Goal: Task Accomplishment & Management: Manage account settings

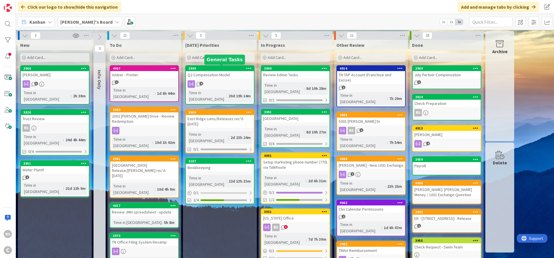
click at [216, 66] on div "3949" at bounding box center [221, 68] width 66 height 4
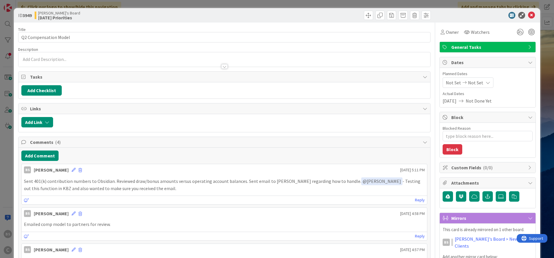
type textarea "x"
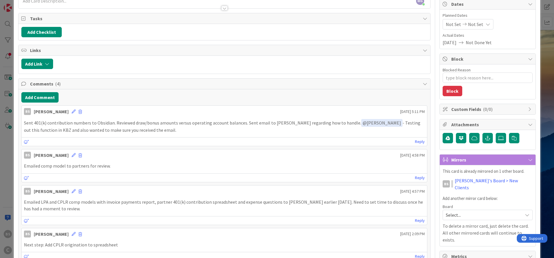
scroll to position [69, 0]
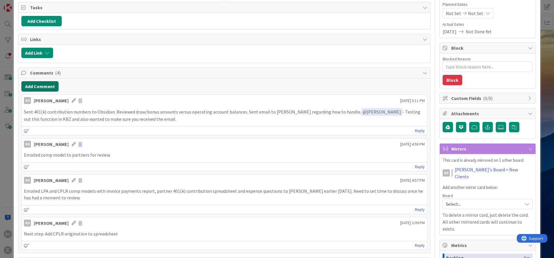
click at [48, 86] on button "Add Comment" at bounding box center [39, 86] width 37 height 10
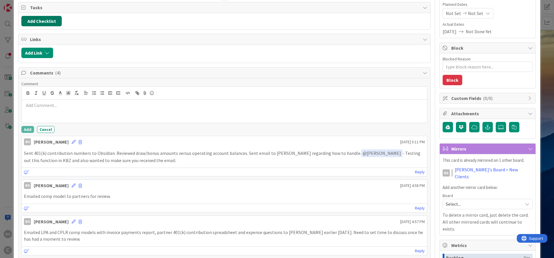
click at [49, 23] on button "Add Checklist" at bounding box center [41, 21] width 40 height 10
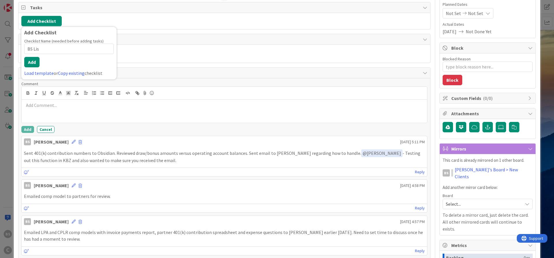
type input "BS List"
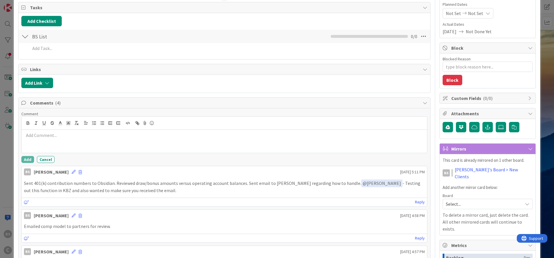
type textarea "x"
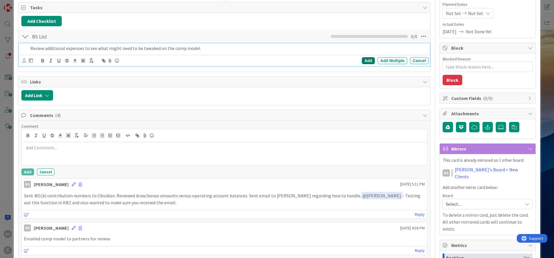
click at [367, 59] on div "Add" at bounding box center [368, 60] width 13 height 7
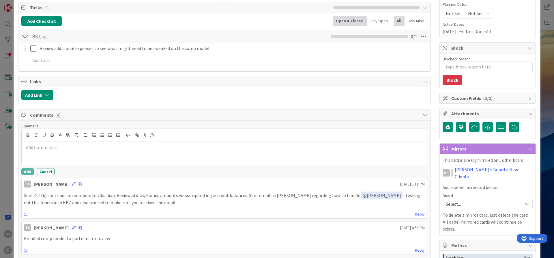
scroll to position [0, 0]
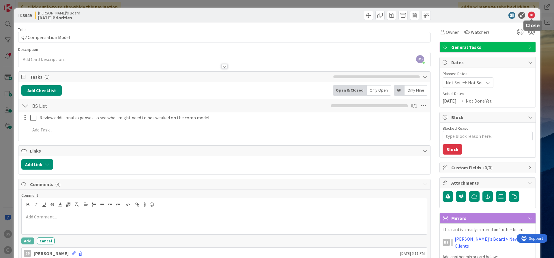
click at [533, 17] on icon at bounding box center [531, 15] width 7 height 7
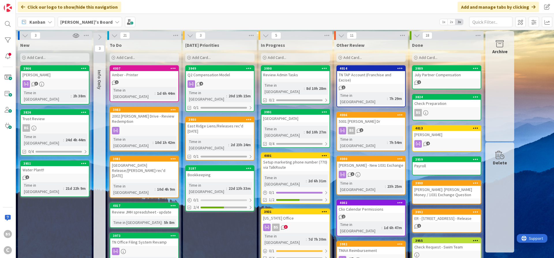
click at [189, 56] on icon at bounding box center [188, 57] width 3 height 3
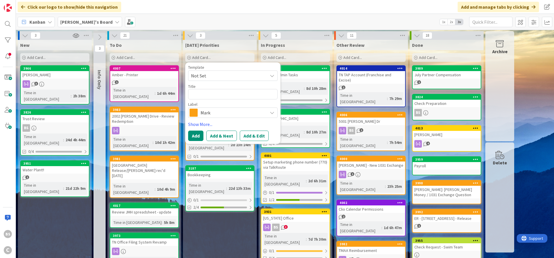
type textarea "x"
type textarea "F"
type textarea "x"
type textarea "FI"
type textarea "x"
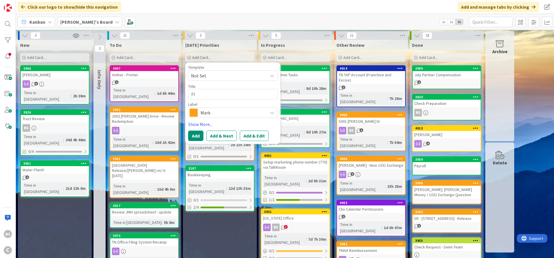
type textarea "FIn"
type textarea "x"
type textarea "FIni"
type textarea "x"
type textarea "FInis"
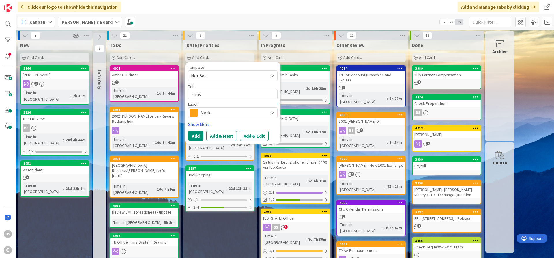
type textarea "x"
type textarea "FInish"
type textarea "x"
type textarea "FInish"
type textarea "x"
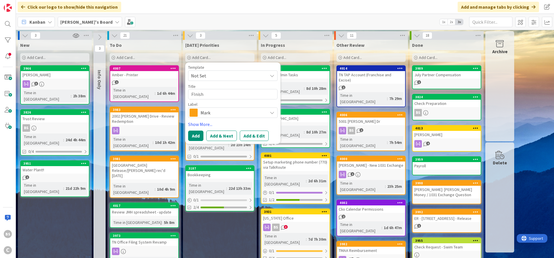
type textarea "FInish r"
type textarea "x"
type textarea "FInish re"
type textarea "x"
type textarea "FInish rev"
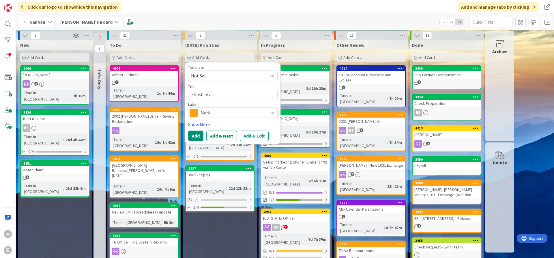
type textarea "x"
type textarea "FInish revi"
type textarea "x"
type textarea "FInish rev"
type textarea "x"
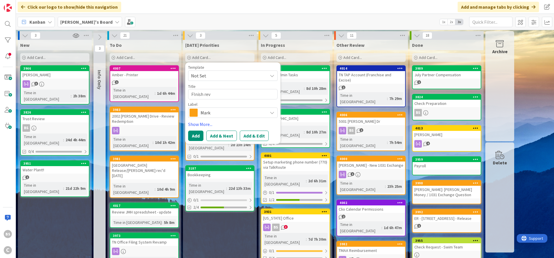
type textarea "FInish re"
type textarea "x"
type textarea "FInish r"
type textarea "x"
type textarea "FInish"
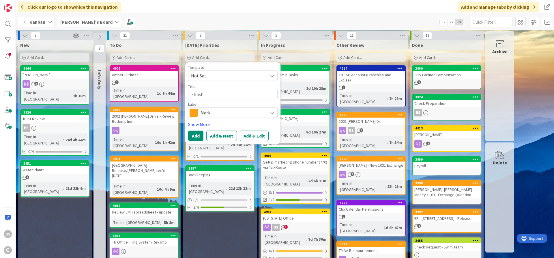
type textarea "x"
type textarea "FInish"
type textarea "x"
type textarea "FInis"
type textarea "x"
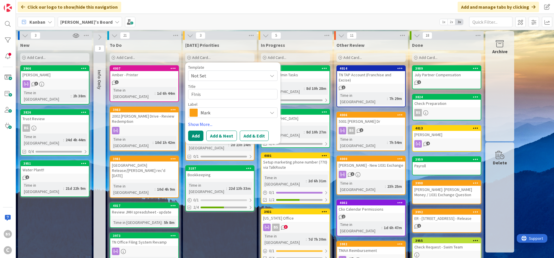
type textarea "FIni"
type textarea "x"
type textarea "FIn"
type textarea "x"
type textarea "FI"
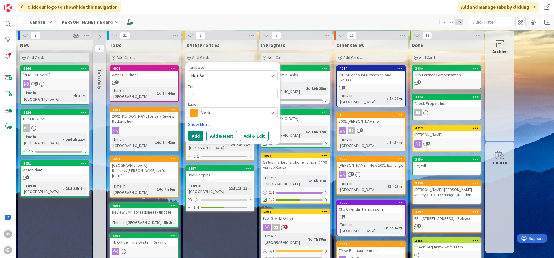
type textarea "x"
type textarea "F"
type textarea "x"
type textarea "Fi"
type textarea "x"
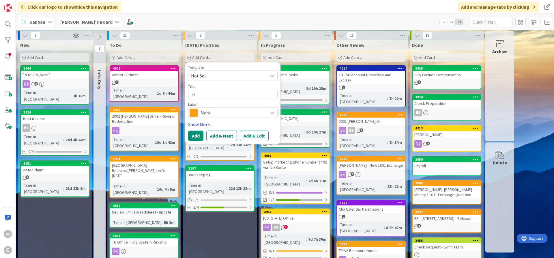
type textarea "Fin"
type textarea "x"
type textarea "Fini"
type textarea "x"
type textarea "Finis"
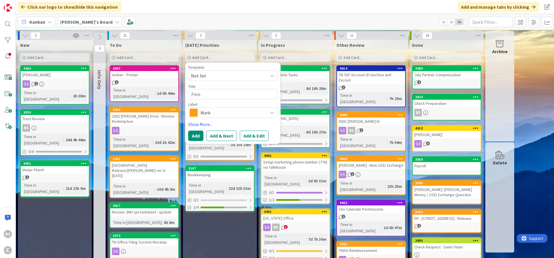
type textarea "x"
type textarea "Finish"
type textarea "x"
type textarea "Finish"
type textarea "x"
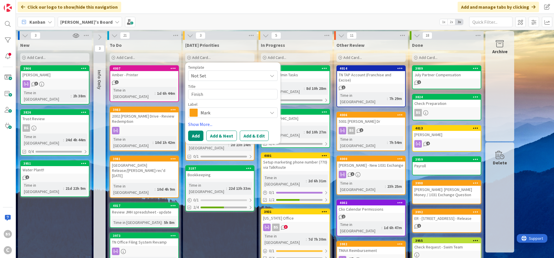
type textarea "Finish r"
type textarea "x"
type textarea "Finish re"
type textarea "x"
type textarea "Finish rev"
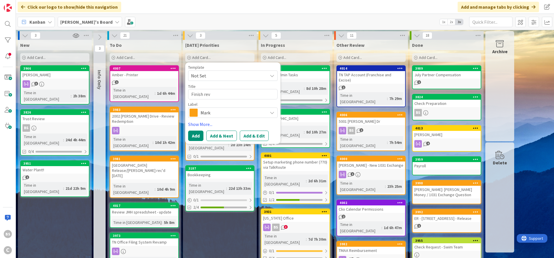
type textarea "x"
type textarea "Finish revi"
type textarea "x"
type textarea "Finish revie"
type textarea "x"
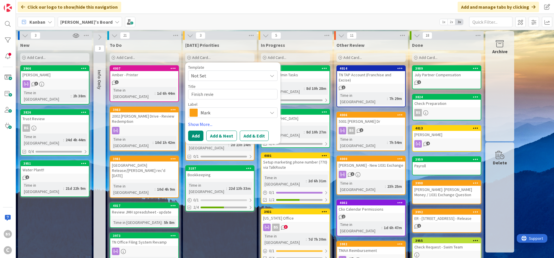
type textarea "Finish review"
type textarea "x"
type textarea "Finish reviewi"
type textarea "x"
type textarea "Finish reviewin"
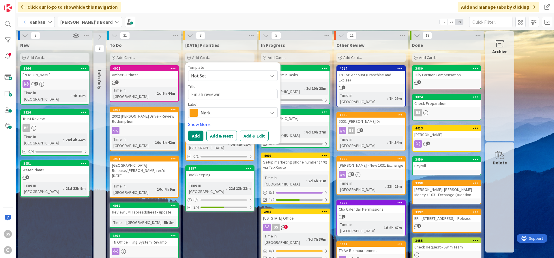
type textarea "x"
type textarea "Finish reviewing"
type textarea "x"
type textarea "Finish reviewing"
type textarea "x"
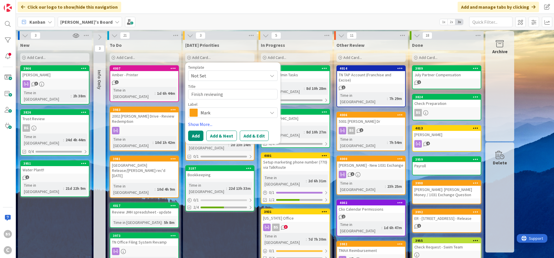
type textarea "Finish reviewing e"
type textarea "x"
type textarea "Finish reviewing en"
type textarea "x"
type textarea "Finish reviewing eng"
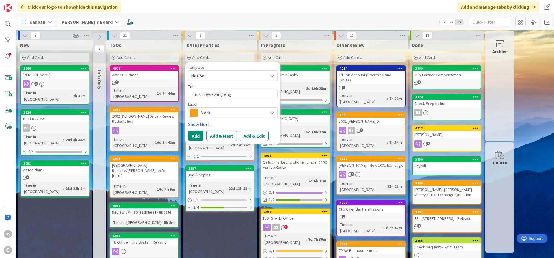
type textarea "x"
type textarea "Finish reviewing enga"
type textarea "x"
type textarea "Finish reviewing engag"
type textarea "x"
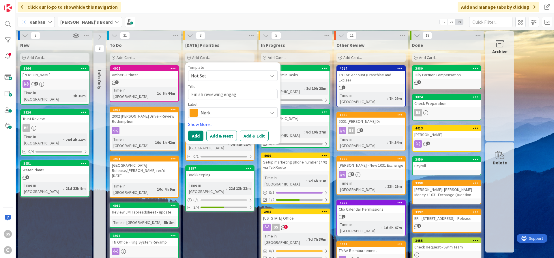
type textarea "Finish reviewing engage"
type textarea "x"
type textarea "Finish reviewing engagem"
type textarea "x"
type textarea "Finish reviewing engagemn"
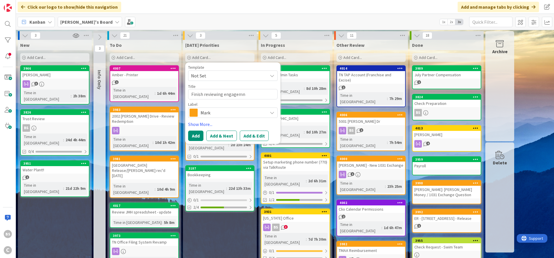
type textarea "x"
type textarea "Finish reviewing engagemne"
type textarea "x"
type textarea "Finish reviewing engagemnet"
type textarea "x"
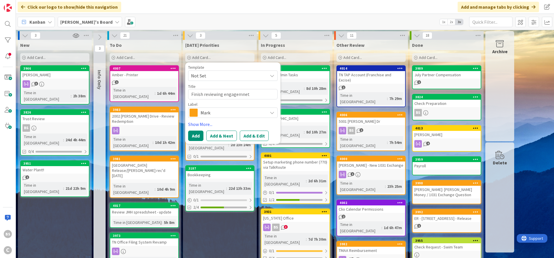
type textarea "Finish reviewing engagemnet"
type textarea "x"
type textarea "Finish reviewing engagemnet l"
type textarea "x"
type textarea "Finish reviewing engagemnet le"
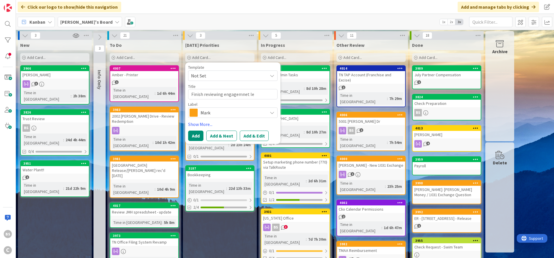
type textarea "x"
type textarea "Finish reviewing engagemnet l"
type textarea "x"
type textarea "Finish reviewing engagemnet"
type textarea "x"
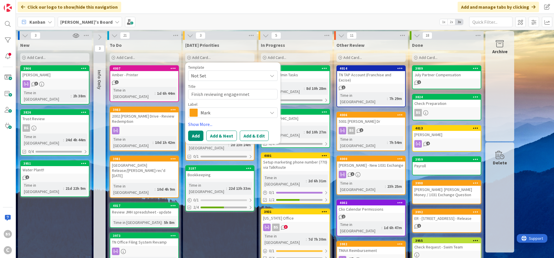
type textarea "Finish reviewing engagemnet"
type textarea "x"
type textarea "Finish reviewing engagemne"
type textarea "x"
type textarea "Finish reviewing engagemn"
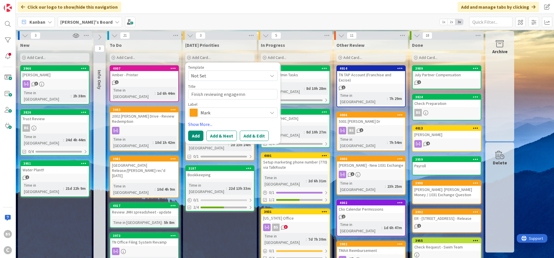
type textarea "x"
type textarea "Finish reviewing engagem"
type textarea "x"
type textarea "Finish reviewing engageme"
type textarea "x"
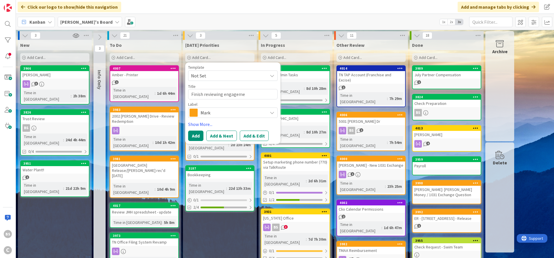
type textarea "Finish reviewing engagemen"
type textarea "x"
type textarea "Finish reviewing engagement"
type textarea "x"
type textarea "Finish reviewing engagement"
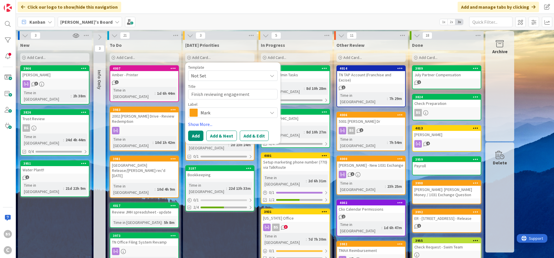
type textarea "x"
type textarea "Finish reviewing engagement l"
type textarea "x"
type textarea "Finish reviewing engagement le"
type textarea "x"
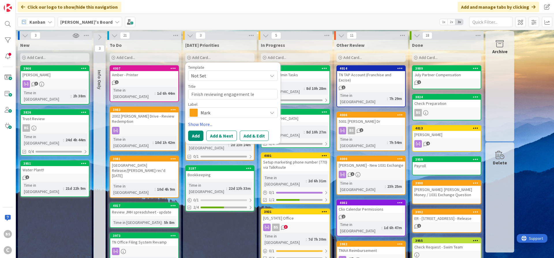
type textarea "Finish reviewing engagement let"
type textarea "x"
type textarea "Finish reviewing engagement lett"
type textarea "x"
type textarea "Finish reviewing engagement lette"
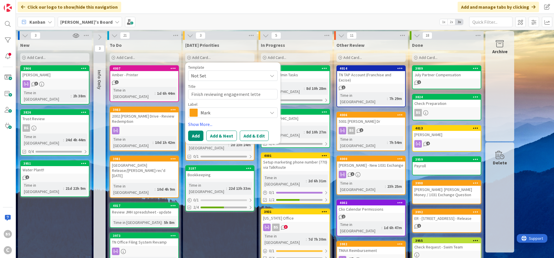
type textarea "x"
type textarea "Finish reviewing engagement letter"
type textarea "x"
type textarea "Finish reviewing engagement letter"
type textarea "x"
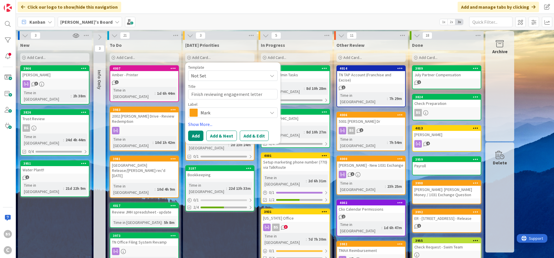
type textarea "Finish reviewing engagement letter f"
type textarea "x"
type textarea "Finish reviewing engagement letter fo"
type textarea "x"
type textarea "Finish reviewing engagement letter for"
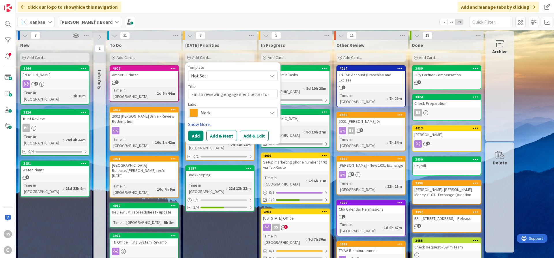
type textarea "x"
type textarea "Finish reviewing engagement letter for"
type textarea "x"
type textarea "Finish reviewing engagement letter for C"
type textarea "x"
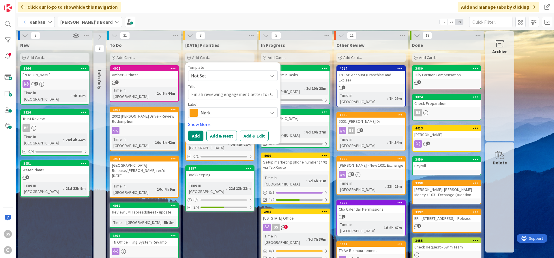
type textarea "Finish reviewing engagement letter for Cl"
type textarea "x"
type textarea "Finish reviewing engagement letter for Cli"
type textarea "x"
type textarea "Finish reviewing engagement letter for Clio"
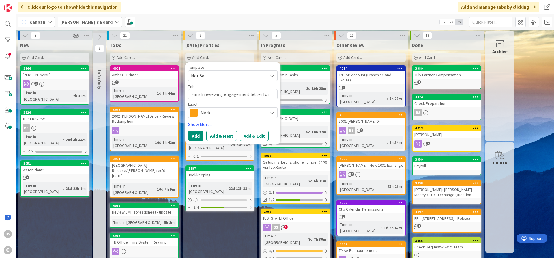
type textarea "x"
type textarea "Finish reviewing engagement letter for Clio"
type textarea "x"
type textarea "Finish reviewing engagement letter for [PERSON_NAME]"
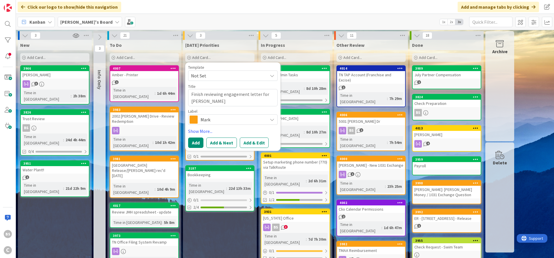
type textarea "x"
type textarea "Finish reviewing engagement letter for [PERSON_NAME]"
type textarea "x"
type textarea "Finish reviewing engagement letter for [PERSON_NAME]"
type textarea "x"
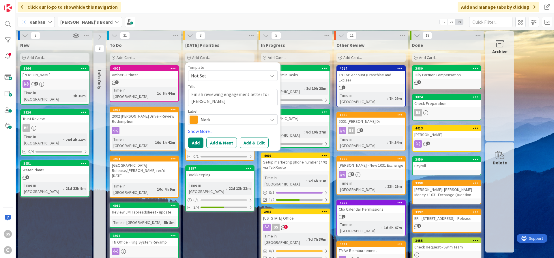
type textarea "Finish reviewing engagement letter for [PERSON_NAME]"
type textarea "x"
type textarea "Finish reviewing engagement letter for [PERSON_NAME]"
type textarea "x"
type textarea "Finish reviewing engagement letter for [PERSON_NAME]"
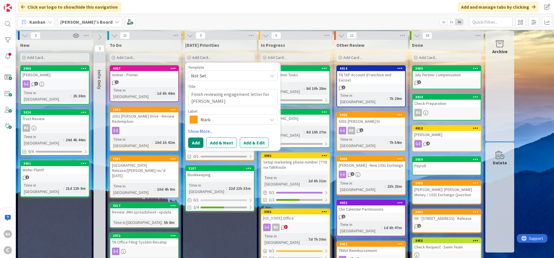
click at [209, 117] on span "Mark" at bounding box center [233, 119] width 64 height 8
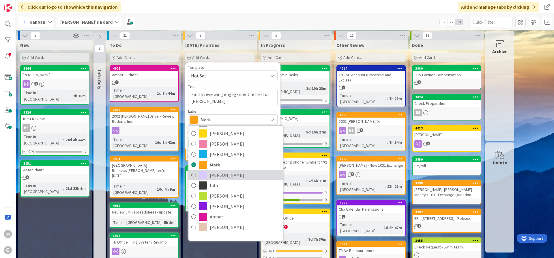
scroll to position [40, 0]
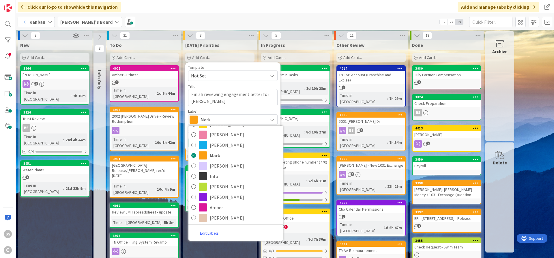
click at [209, 233] on link "Edit Labels..." at bounding box center [210, 233] width 44 height 10
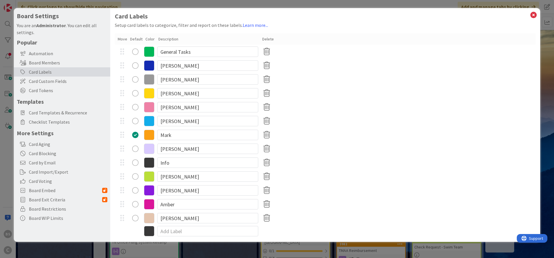
type textarea "x"
click at [150, 231] on icon at bounding box center [149, 231] width 10 height 10
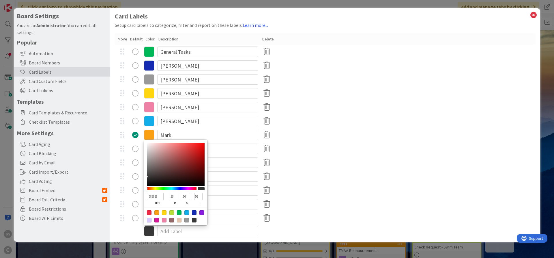
click at [164, 221] on div at bounding box center [164, 220] width 5 height 5
type input "EF81A6"
type input "239"
type input "129"
type input "166"
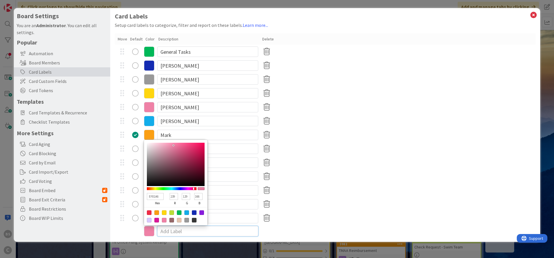
click at [173, 231] on input at bounding box center [207, 231] width 101 height 10
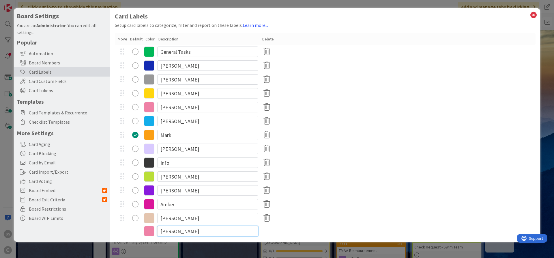
type input "[PERSON_NAME]"
click at [148, 106] on icon at bounding box center [149, 107] width 10 height 10
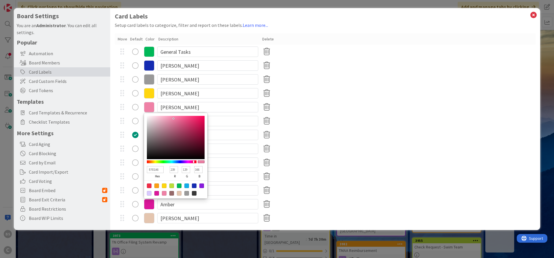
type textarea "x"
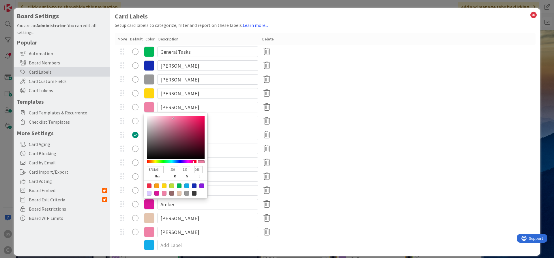
click at [148, 186] on div at bounding box center [149, 185] width 5 height 5
type input "F02B46"
type input "240"
type input "43"
type input "70"
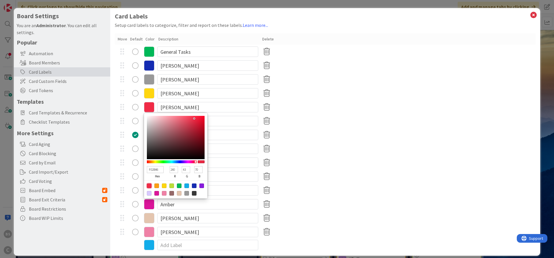
click at [370, 141] on div "Mark" at bounding box center [325, 135] width 421 height 14
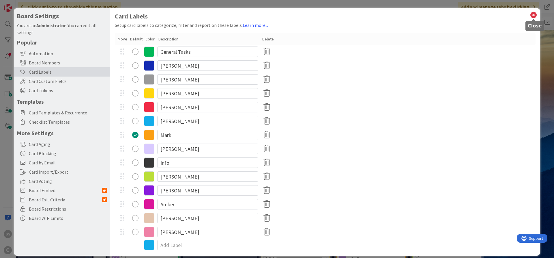
click at [535, 16] on icon at bounding box center [534, 15] width 8 height 8
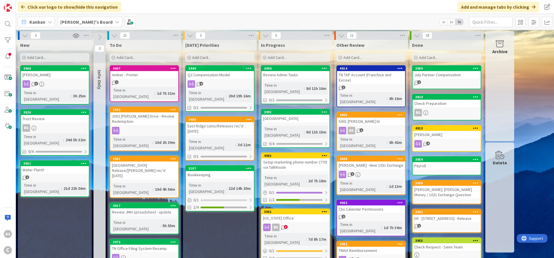
click at [188, 56] on icon at bounding box center [188, 57] width 3 height 3
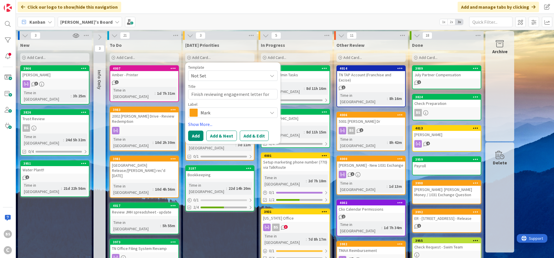
click at [204, 111] on span "Mark" at bounding box center [233, 113] width 64 height 8
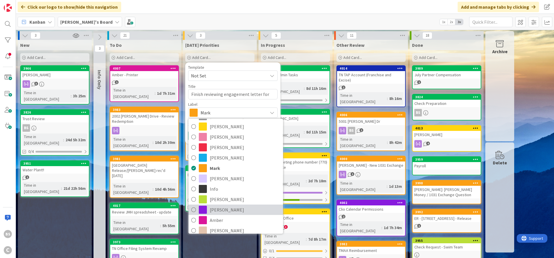
scroll to position [61, 0]
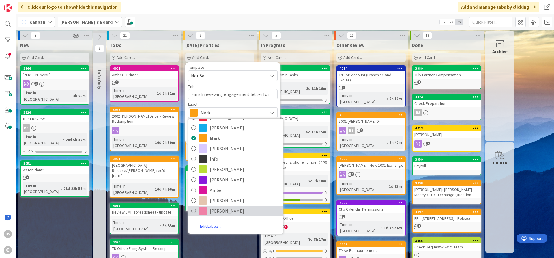
click at [219, 208] on span "[PERSON_NAME]" at bounding box center [245, 210] width 70 height 9
type textarea "x"
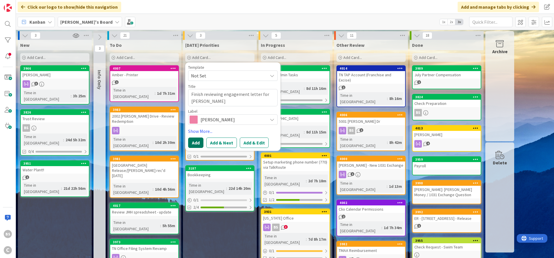
click at [198, 142] on button "Add" at bounding box center [195, 142] width 15 height 10
